Goal: Complete Application Form: Complete application form

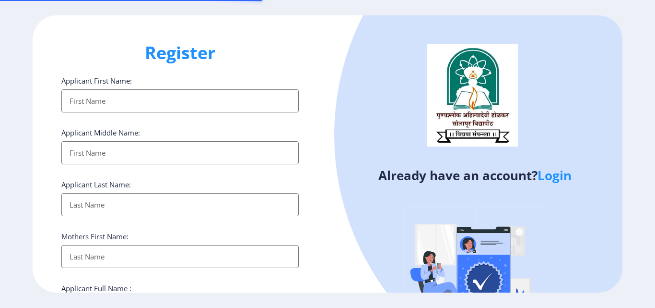
select select
type input "Shwe"
select select
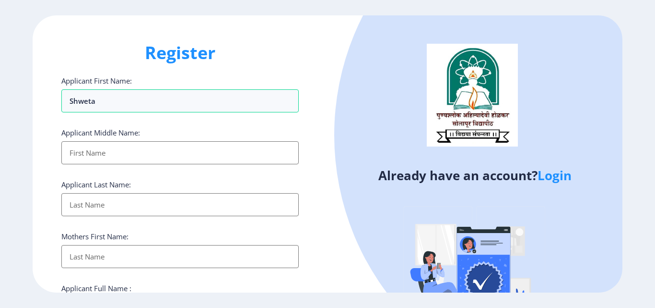
type input "Shweta"
click at [173, 156] on input "Applicant First Name:" at bounding box center [180, 152] width 238 height 23
type input "[PERSON_NAME]"
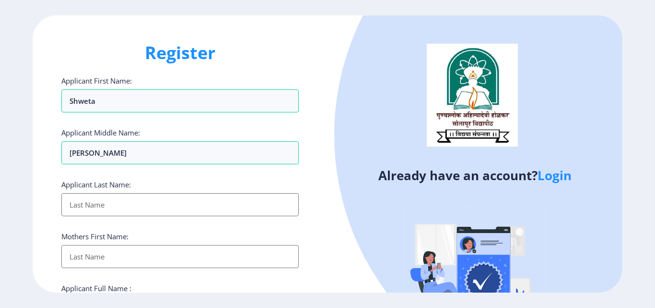
click at [142, 213] on input "Applicant First Name:" at bounding box center [180, 204] width 238 height 23
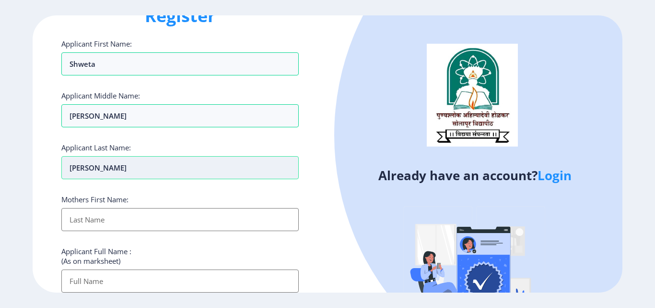
scroll to position [37, 0]
type input "[PERSON_NAME]"
click at [142, 213] on input "Applicant First Name:" at bounding box center [180, 219] width 238 height 23
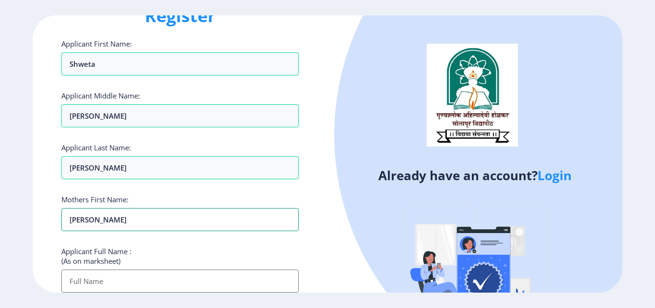
type input "[PERSON_NAME]"
click at [30, 241] on ngx-register "Register Applicant First Name: Shweta Applicant Middle Name: [PERSON_NAME] Appl…" at bounding box center [327, 153] width 655 height 277
click at [113, 285] on input "Applicant First Name:" at bounding box center [180, 280] width 238 height 23
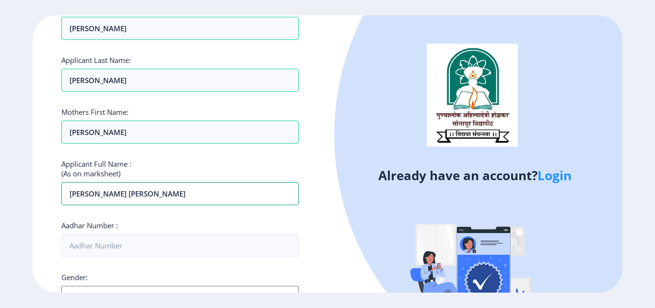
type input "[PERSON_NAME] [PERSON_NAME]"
click at [187, 224] on div "Aadhar Number :" at bounding box center [180, 238] width 238 height 36
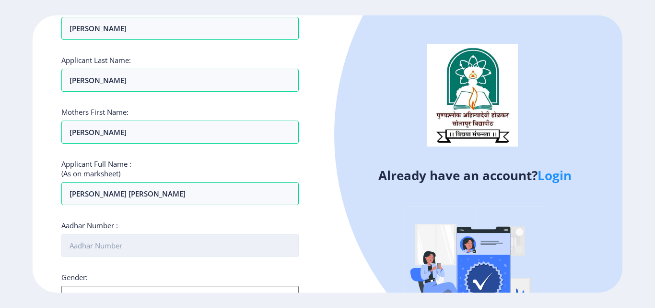
click at [137, 250] on input "Aadhar Number :" at bounding box center [180, 245] width 238 height 23
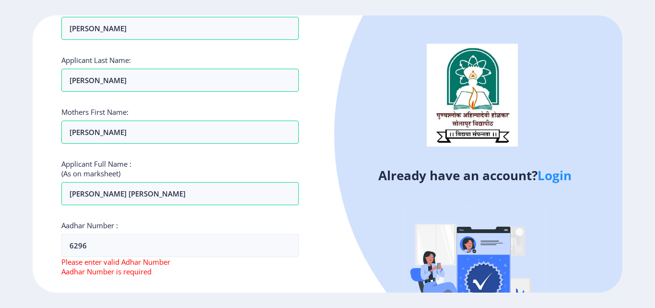
click at [119, 258] on span "Please enter valid Adhar Number" at bounding box center [115, 262] width 109 height 10
click at [125, 253] on input "6296" at bounding box center [180, 245] width 238 height 23
click at [312, 218] on div "Register Applicant First Name: Shweta Applicant Middle Name: [PERSON_NAME] Appl…" at bounding box center [180, 153] width 295 height 277
click at [114, 245] on input "6296" at bounding box center [180, 245] width 238 height 23
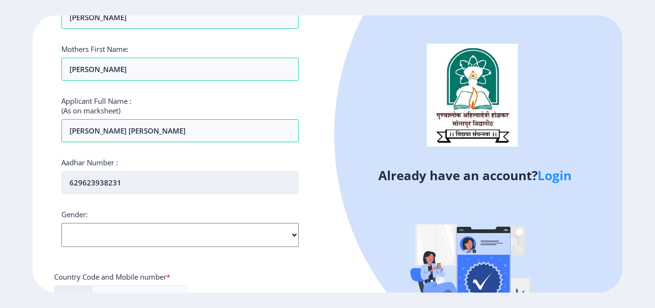
scroll to position [225, 0]
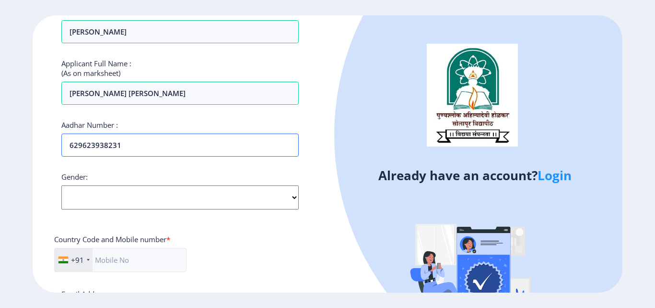
type input "629623938231"
click at [169, 199] on select "Select Gender [DEMOGRAPHIC_DATA] [DEMOGRAPHIC_DATA] Other" at bounding box center [180, 197] width 238 height 24
select select "[DEMOGRAPHIC_DATA]"
click at [61, 185] on select "Select Gender [DEMOGRAPHIC_DATA] [DEMOGRAPHIC_DATA] Other" at bounding box center [180, 197] width 238 height 24
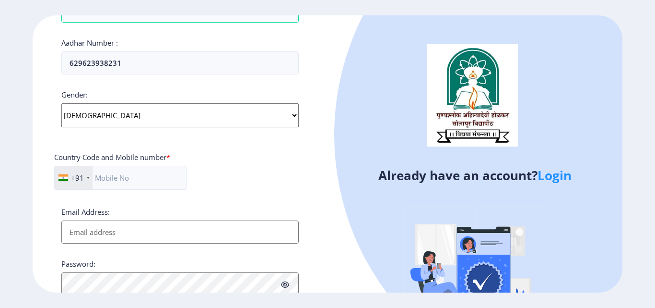
scroll to position [309, 0]
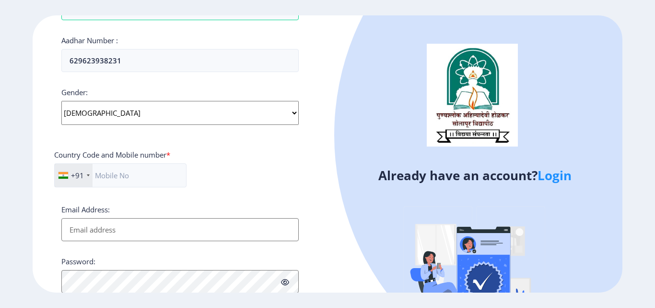
click at [180, 238] on input "Email Address:" at bounding box center [180, 229] width 238 height 23
type input "[PERSON_NAME][EMAIL_ADDRESS][DOMAIN_NAME]"
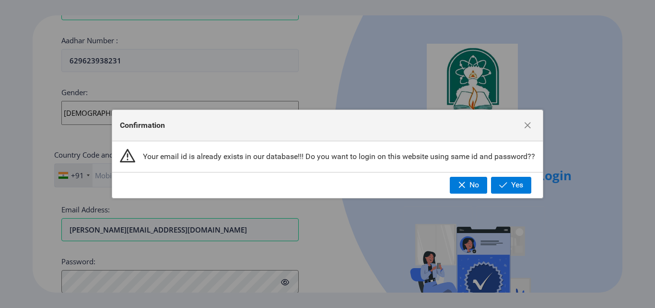
drag, startPoint x: 178, startPoint y: 241, endPoint x: 351, endPoint y: 258, distance: 173.1
click at [351, 258] on div "Confirmation Your email id is already exists in our database!!! Do you want to …" at bounding box center [327, 154] width 655 height 308
click at [510, 184] on button "Yes" at bounding box center [511, 185] width 40 height 16
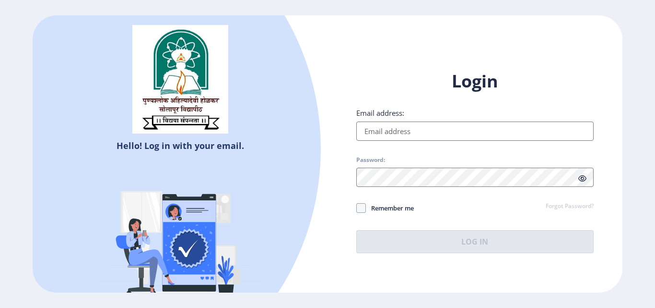
click at [438, 131] on input "Email address:" at bounding box center [476, 130] width 238 height 19
type input "[PERSON_NAME][EMAIL_ADDRESS][DOMAIN_NAME]"
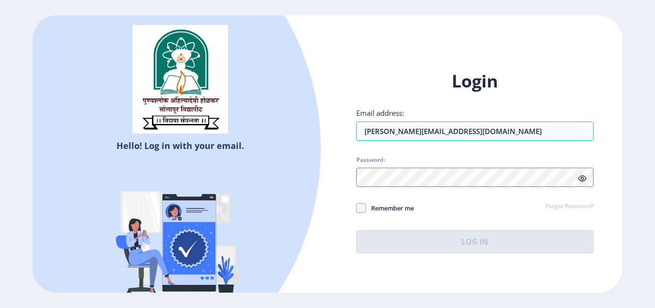
click at [568, 207] on link "Forgot Password?" at bounding box center [570, 206] width 48 height 9
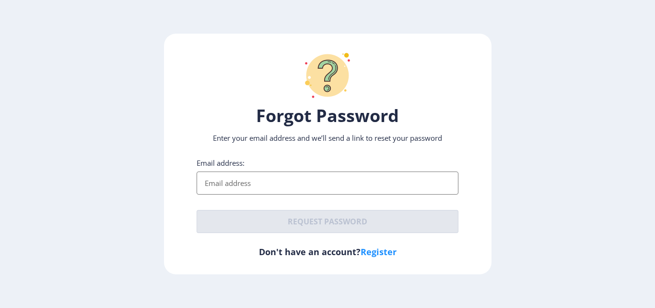
click at [290, 185] on input "Email address:" at bounding box center [328, 182] width 262 height 23
type input "[PERSON_NAME][EMAIL_ADDRESS][DOMAIN_NAME]"
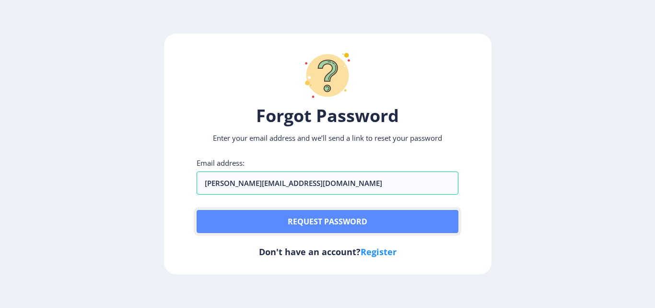
click at [325, 224] on button "Request password" at bounding box center [328, 221] width 262 height 23
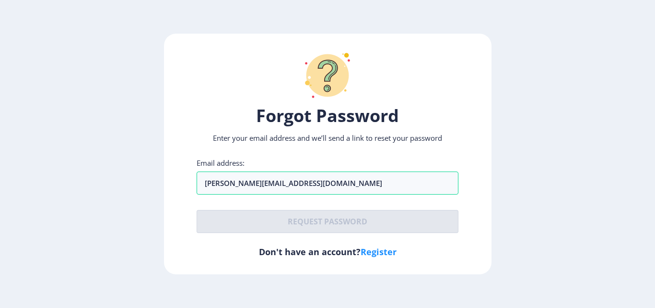
click at [383, 252] on link "Register" at bounding box center [379, 252] width 36 height 12
select select
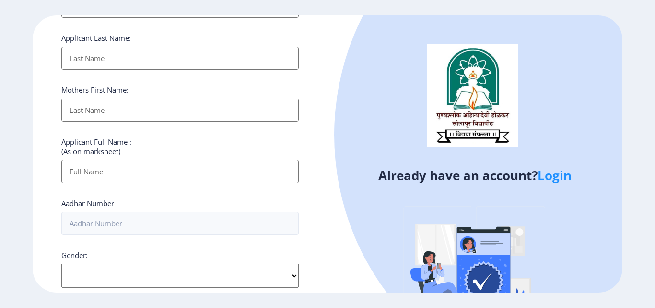
scroll to position [188, 0]
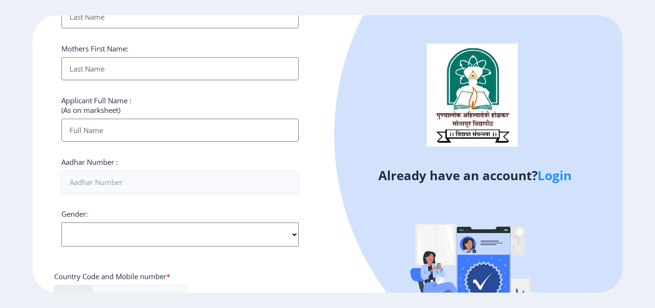
click at [550, 184] on div at bounding box center [596, 135] width 524 height 524
click at [560, 181] on link "Login" at bounding box center [555, 175] width 34 height 17
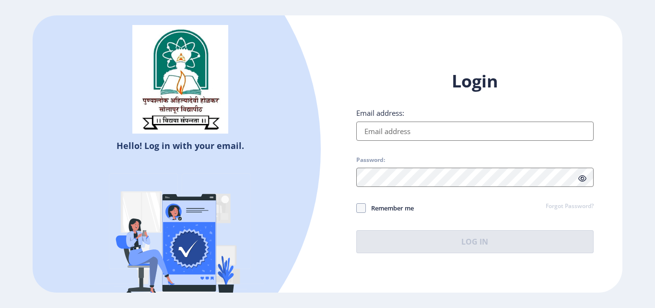
click at [417, 135] on input "Email address:" at bounding box center [476, 130] width 238 height 19
type input "[PERSON_NAME][EMAIL_ADDRESS][DOMAIN_NAME]"
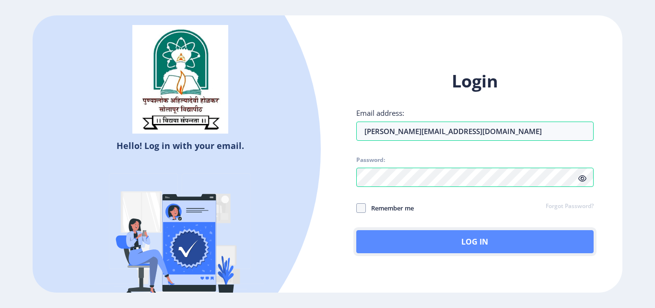
click at [443, 245] on button "Log In" at bounding box center [476, 241] width 238 height 23
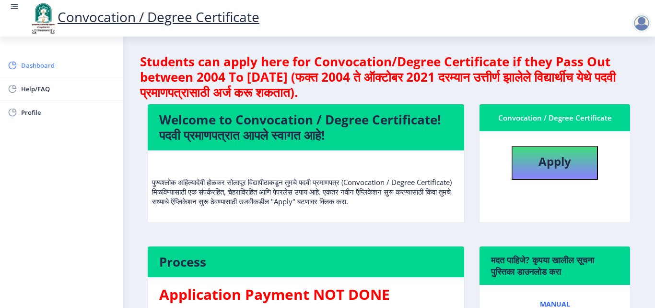
click at [55, 64] on span "Dashboard" at bounding box center [68, 65] width 94 height 12
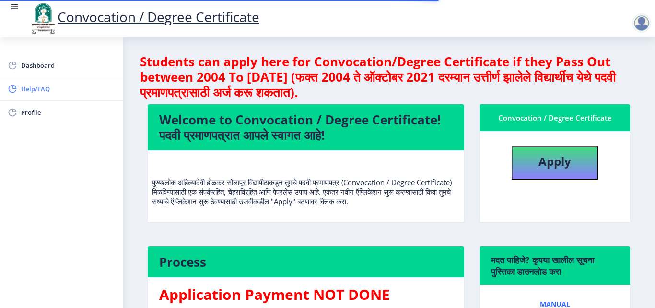
click at [47, 88] on span "Help/FAQ" at bounding box center [68, 89] width 94 height 12
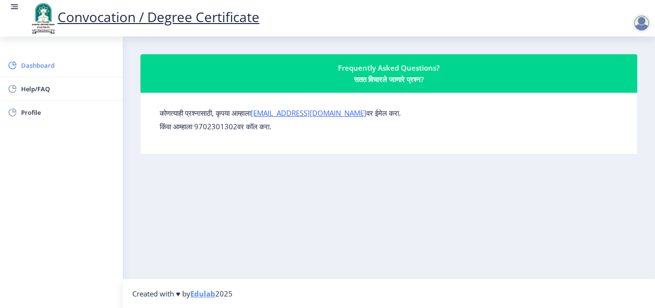
click at [33, 71] on link "Dashboard" at bounding box center [61, 65] width 123 height 23
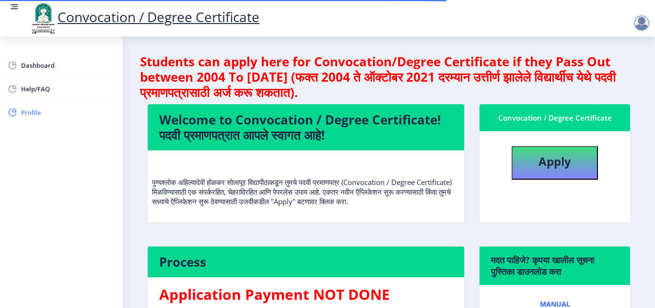
click at [26, 111] on span "Profile" at bounding box center [68, 113] width 94 height 12
select select
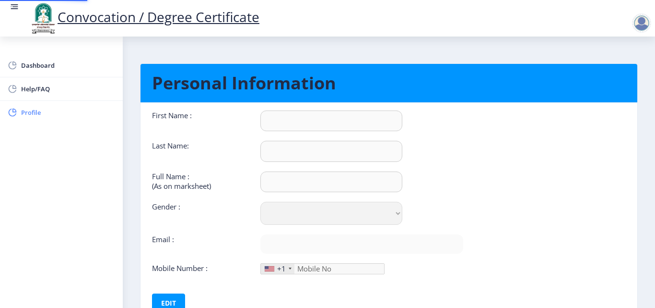
type input "Shweta"
type input "[PERSON_NAME]"
type input "[PERSON_NAME] [PERSON_NAME]"
select select "[DEMOGRAPHIC_DATA]"
type input "[PERSON_NAME][EMAIL_ADDRESS][DOMAIN_NAME]"
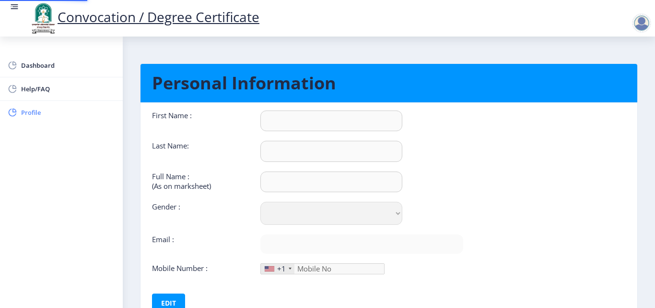
type input "9359877125"
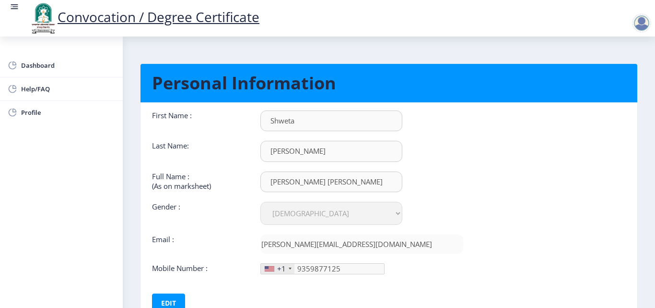
click at [283, 267] on div "+1" at bounding box center [281, 268] width 9 height 10
click at [63, 62] on span "Dashboard" at bounding box center [68, 65] width 94 height 12
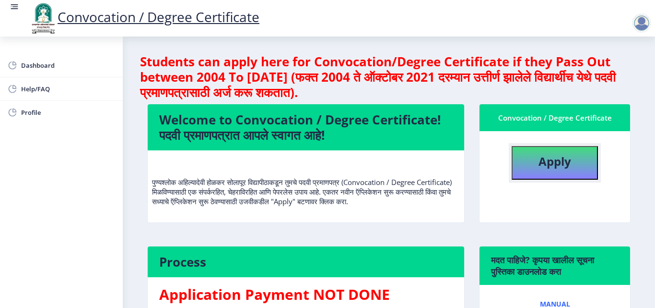
click at [535, 161] on button "Apply" at bounding box center [555, 163] width 86 height 34
select select
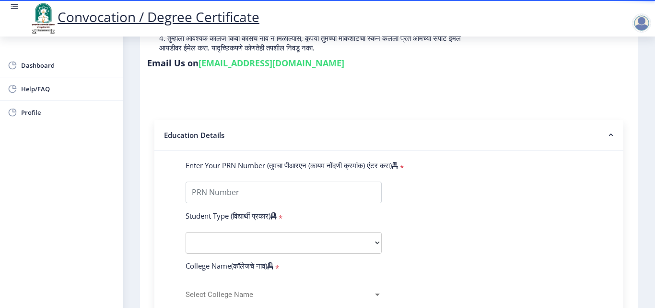
scroll to position [169, 0]
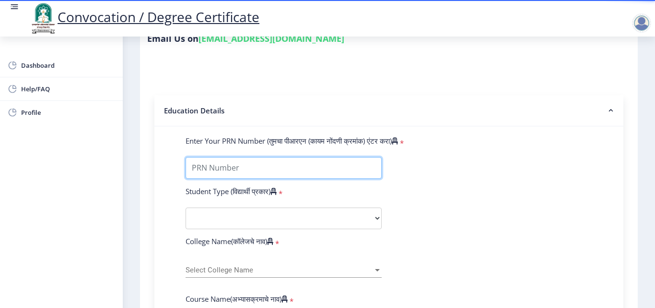
click at [311, 170] on input "Enter Your PRN Number (तुमचा पीआरएन (कायम नोंदणी क्रमांक) एंटर करा)" at bounding box center [284, 168] width 196 height 22
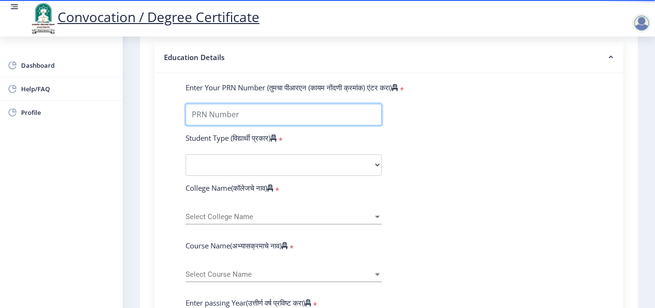
scroll to position [222, 0]
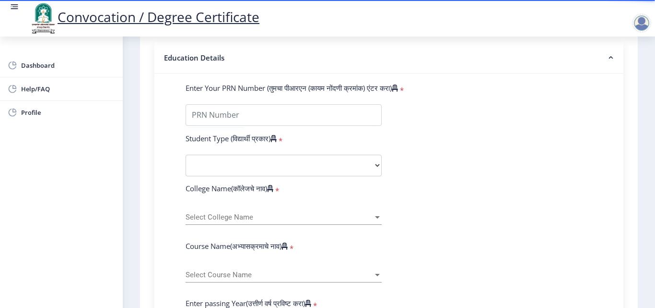
click at [261, 229] on div "Select College Name Select College Name" at bounding box center [284, 218] width 196 height 29
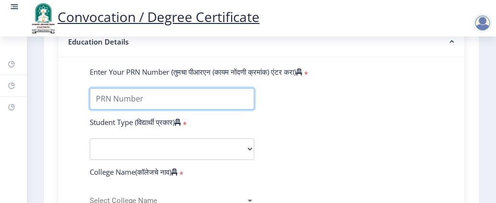
click at [131, 110] on input "Enter Your PRN Number (तुमचा पीआरएन (कायम नोंदणी क्रमांक) एंटर करा)" at bounding box center [172, 99] width 165 height 22
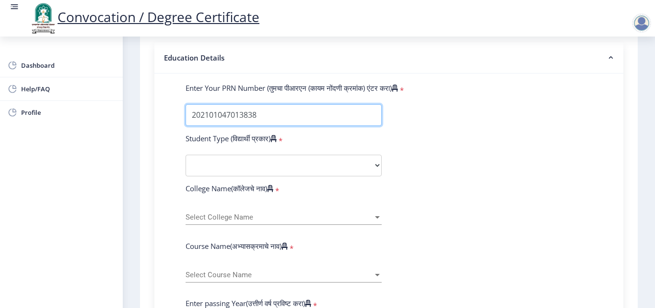
type input "202101047013838"
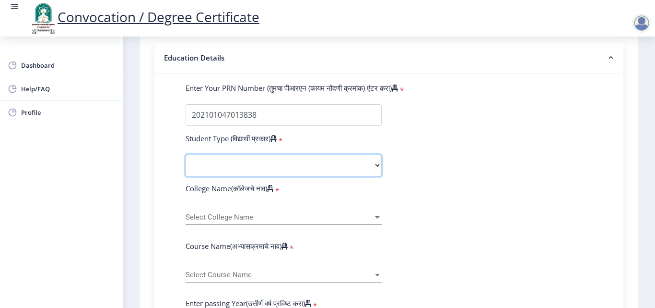
click at [246, 169] on select "Select Student Type Regular External" at bounding box center [284, 166] width 196 height 22
select select "Regular"
click at [186, 155] on select "Select Student Type Regular External" at bounding box center [284, 166] width 196 height 22
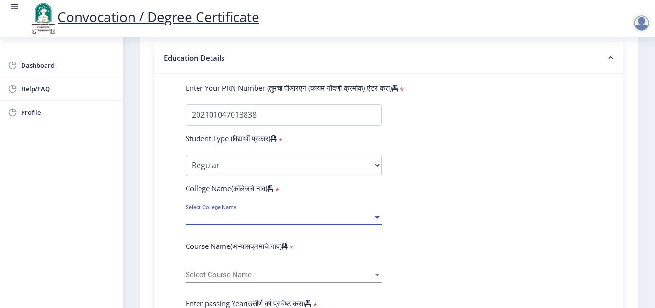
click at [263, 214] on span "Select College Name" at bounding box center [280, 217] width 188 height 8
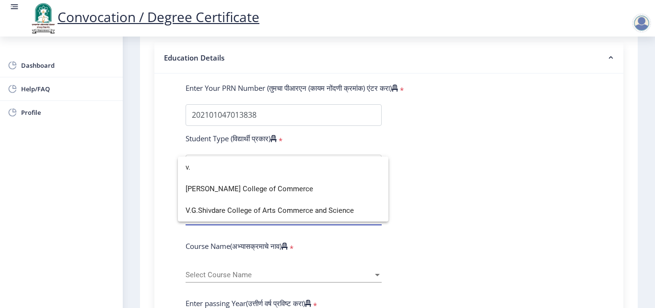
scroll to position [0, 0]
type input "v."
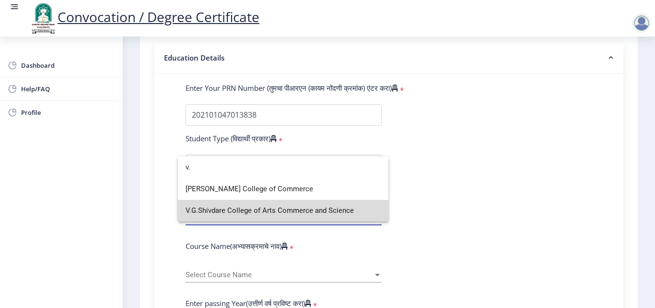
click at [291, 205] on span "V.G.Shivdare College of Arts Commerce and Science" at bounding box center [283, 211] width 195 height 22
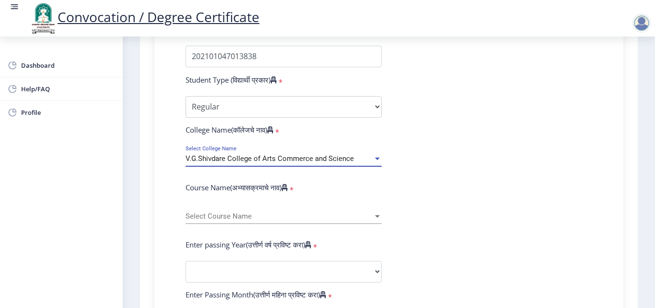
scroll to position [325, 0]
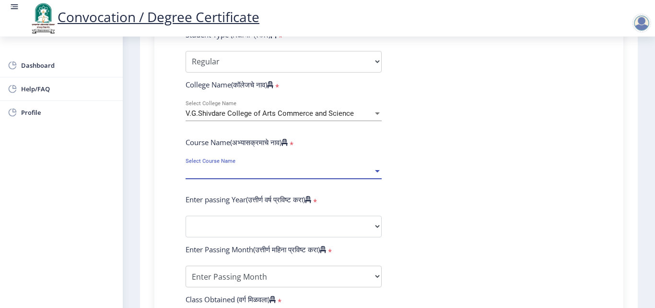
click at [326, 170] on span "Select Course Name" at bounding box center [280, 171] width 188 height 8
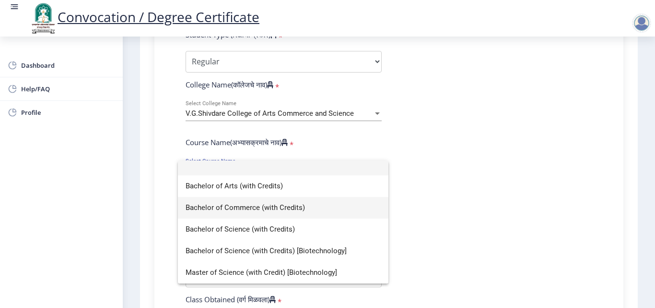
scroll to position [6, 0]
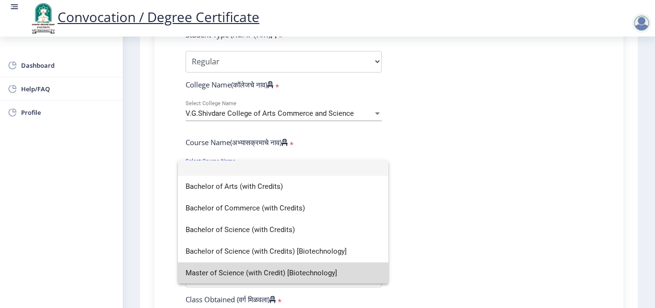
click at [310, 266] on span "Master of Science (with Credit) [Biotechnology]" at bounding box center [283, 273] width 195 height 22
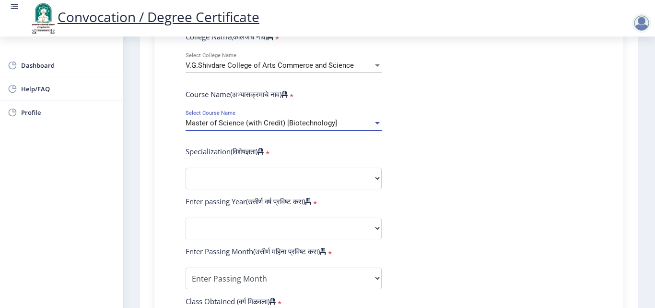
scroll to position [379, 0]
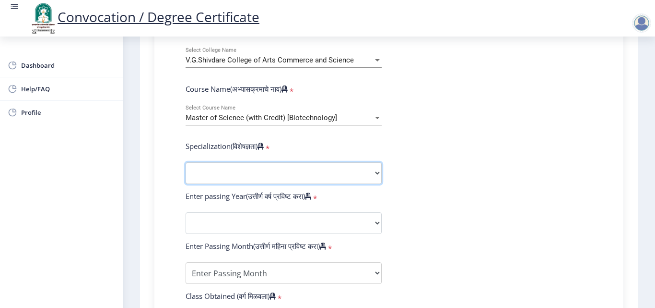
click at [343, 179] on select "Specialization Physics (Material Science) Mathematics Microbiology Organic Chem…" at bounding box center [284, 173] width 196 height 22
click at [364, 125] on div "Master of Science (with Credit) [Biotechnology] Select Course Name" at bounding box center [284, 115] width 196 height 20
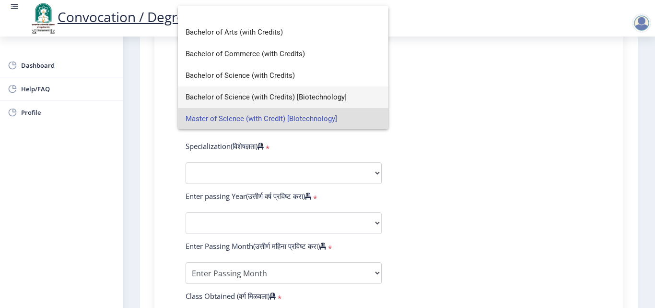
scroll to position [6, 0]
click at [440, 214] on div at bounding box center [327, 154] width 655 height 308
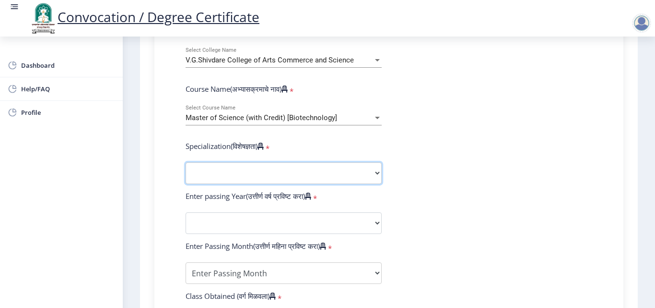
click at [345, 164] on select "Specialization Physics (Material Science) Mathematics Microbiology Organic Chem…" at bounding box center [284, 173] width 196 height 22
select select "Bio-Technology"
click at [186, 162] on select "Specialization Physics (Material Science) Mathematics Microbiology Organic Chem…" at bounding box center [284, 173] width 196 height 22
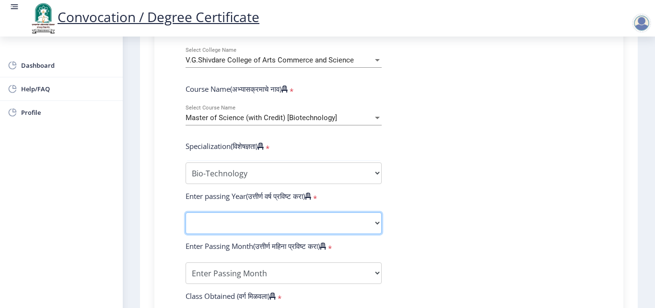
click at [270, 228] on select "2025 2024 2023 2022 2021 2020 2019 2018 2017 2016 2015 2014 2013 2012 2011 2010…" at bounding box center [284, 223] width 196 height 22
select select "2022"
click at [186, 212] on select "2025 2024 2023 2022 2021 2020 2019 2018 2017 2016 2015 2014 2013 2012 2011 2010…" at bounding box center [284, 223] width 196 height 22
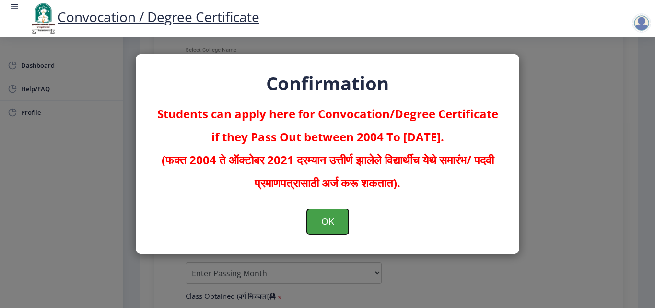
click at [337, 229] on button "OK" at bounding box center [328, 221] width 42 height 25
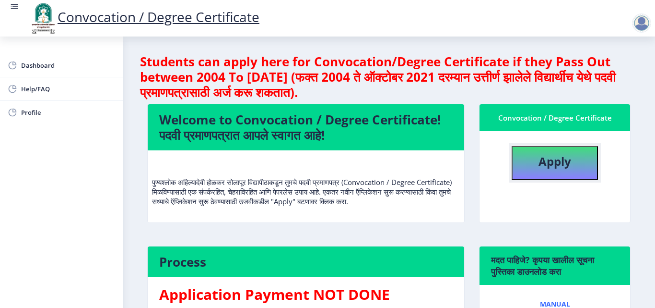
click at [550, 157] on b "Apply" at bounding box center [555, 161] width 33 height 16
select select
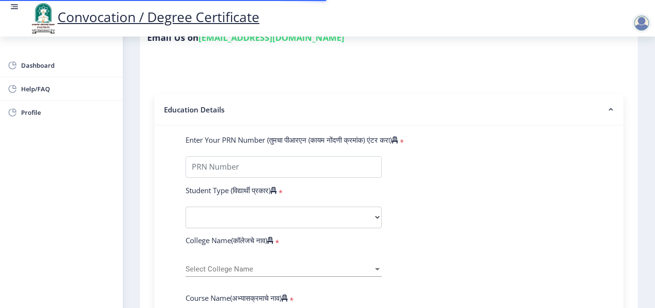
scroll to position [170, 0]
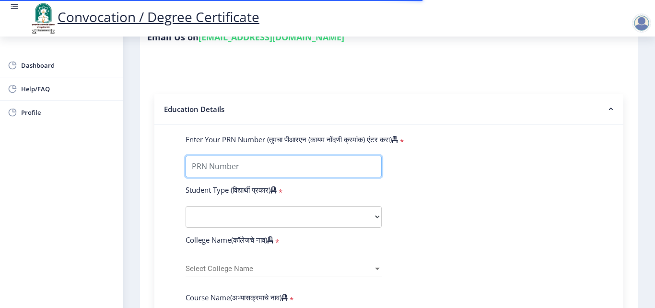
click at [218, 168] on input "Enter Your PRN Number (तुमचा पीआरएन (कायम नोंदणी क्रमांक) एंटर करा)" at bounding box center [284, 166] width 196 height 22
type input "202101047013838"
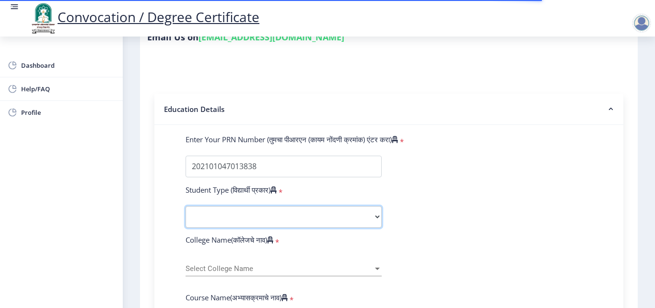
click at [240, 209] on select "Select Student Type Regular External" at bounding box center [284, 217] width 196 height 22
select select "Regular"
click at [186, 206] on select "Select Student Type Regular External" at bounding box center [284, 217] width 196 height 22
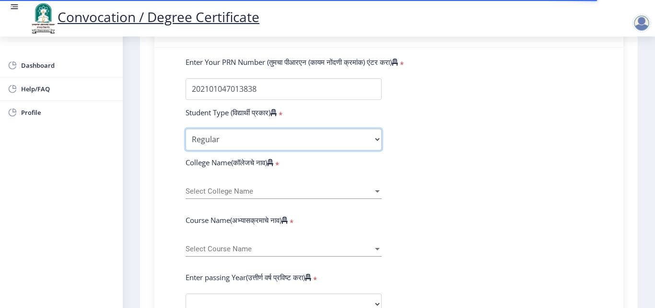
scroll to position [263, 0]
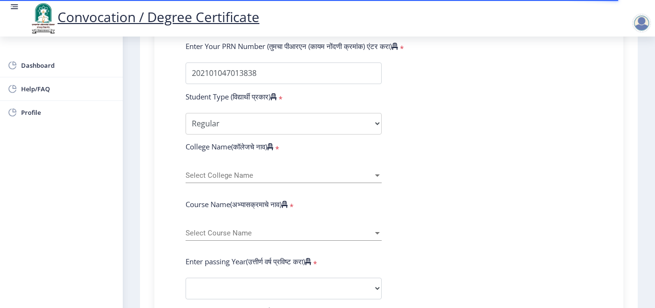
click at [227, 167] on div "Select College Name Select College Name" at bounding box center [284, 173] width 196 height 20
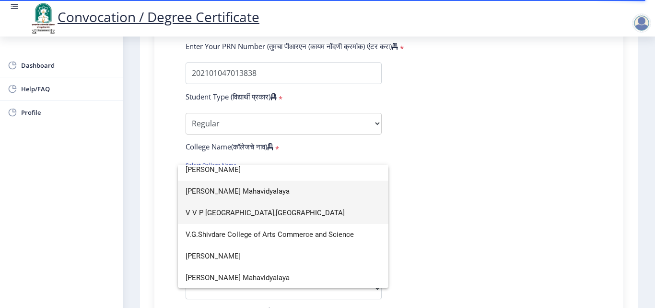
scroll to position [1396, 0]
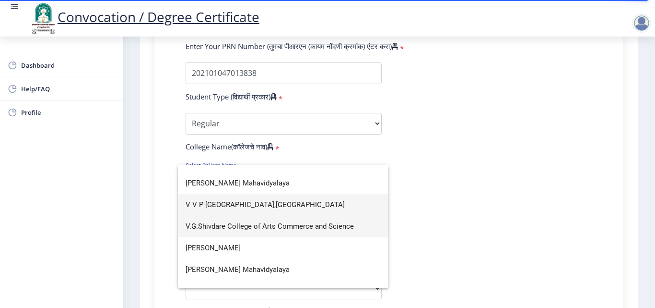
type input "v"
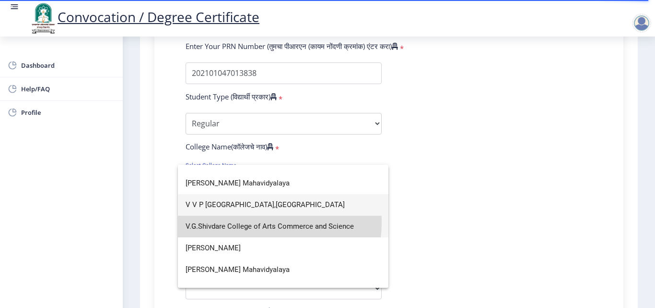
click at [256, 222] on span "V.G.Shivdare College of Arts Commerce and Science" at bounding box center [283, 226] width 195 height 22
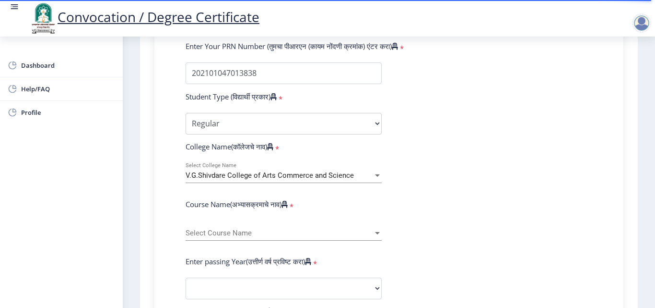
click at [230, 226] on div "Select Course Name Select Course Name" at bounding box center [284, 230] width 196 height 20
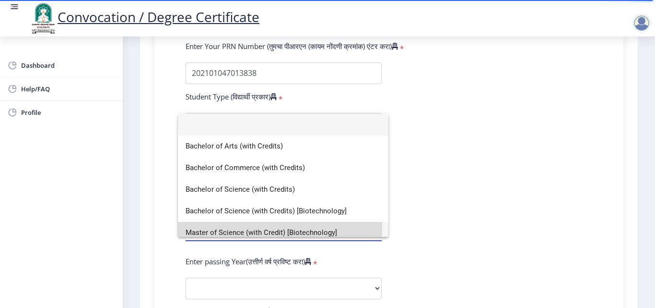
click at [231, 226] on span "Master of Science (with Credit) [Biotechnology]" at bounding box center [283, 233] width 195 height 22
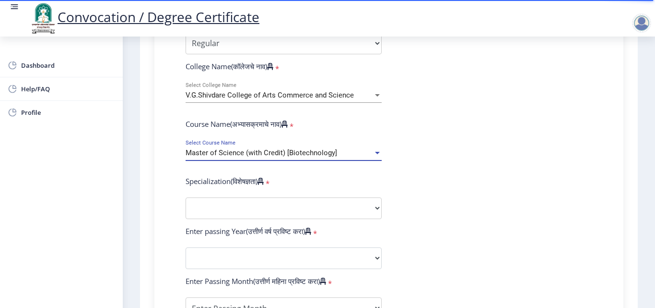
scroll to position [369, 0]
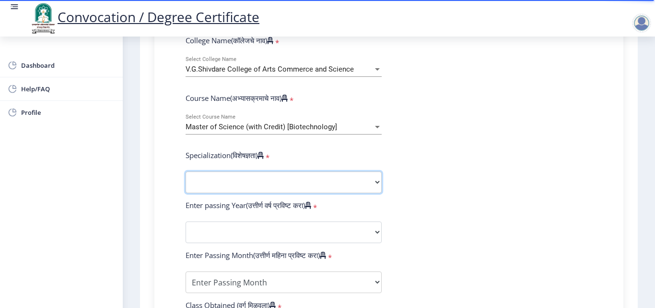
click at [289, 182] on select "Specialization Physics (Material Science) Mathematics Microbiology Organic Chem…" at bounding box center [284, 182] width 196 height 22
select select "Bio-Technology"
click at [186, 171] on select "Specialization Physics (Material Science) Mathematics Microbiology Organic Chem…" at bounding box center [284, 182] width 196 height 22
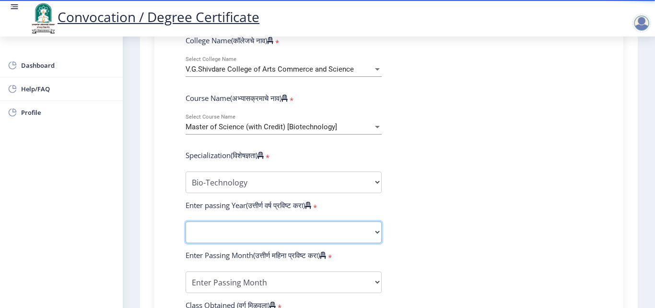
click at [224, 234] on select "2025 2024 2023 2022 2021 2020 2019 2018 2017 2016 2015 2014 2013 2012 2011 2010…" at bounding box center [284, 232] width 196 height 22
select select "2023"
click at [186, 221] on select "2025 2024 2023 2022 2021 2020 2019 2018 2017 2016 2015 2014 2013 2012 2011 2010…" at bounding box center [284, 232] width 196 height 22
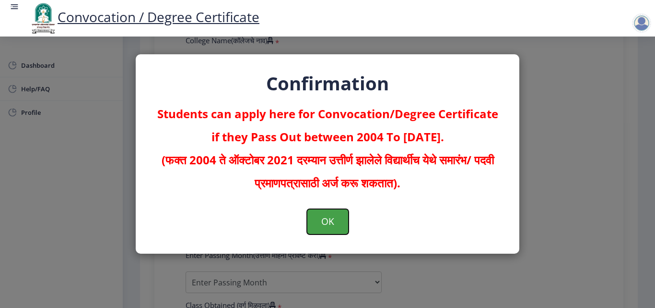
click at [332, 221] on button "OK" at bounding box center [328, 221] width 42 height 25
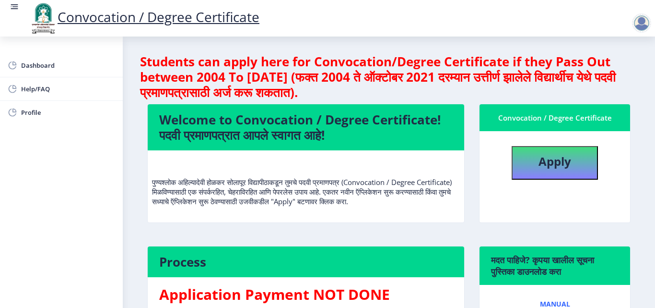
click at [644, 29] on div at bounding box center [641, 22] width 19 height 19
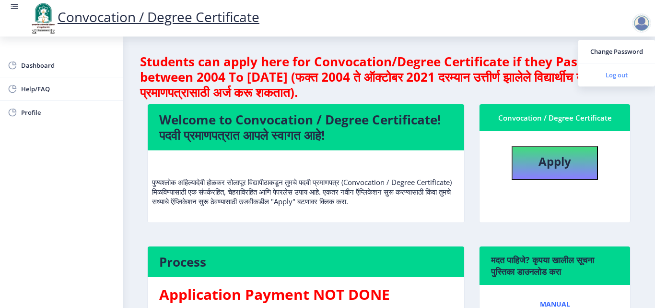
click at [611, 77] on span "Log out" at bounding box center [616, 75] width 61 height 12
